Goal: Transaction & Acquisition: Obtain resource

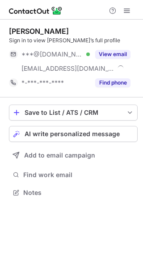
scroll to position [187, 143]
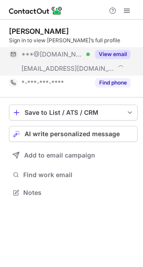
click at [114, 52] on button "View email" at bounding box center [112, 54] width 35 height 9
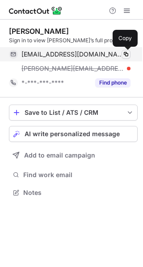
click at [125, 54] on span at bounding box center [125, 54] width 7 height 7
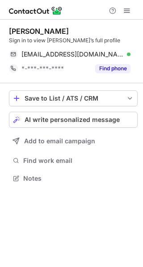
scroll to position [173, 143]
